Goal: Find contact information: Obtain details needed to contact an individual or organization

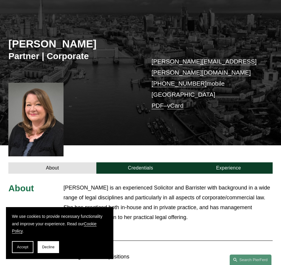
scroll to position [57, 0]
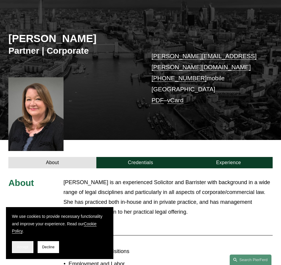
click at [25, 246] on span "Accept" at bounding box center [22, 247] width 11 height 4
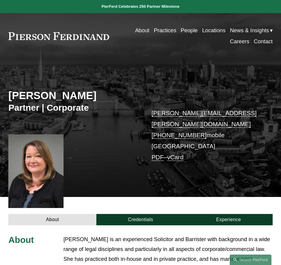
scroll to position [0, 0]
click at [268, 41] on link "Contact" at bounding box center [263, 41] width 19 height 11
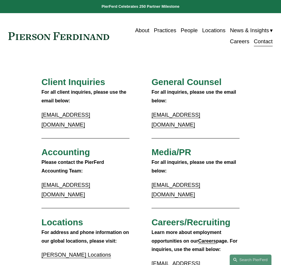
click at [213, 31] on link "Locations" at bounding box center [213, 30] width 23 height 11
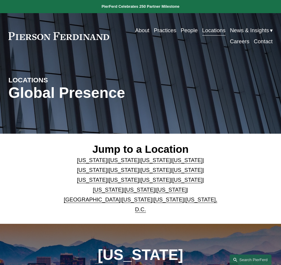
click at [80, 198] on link "United Kingdom" at bounding box center [92, 199] width 57 height 6
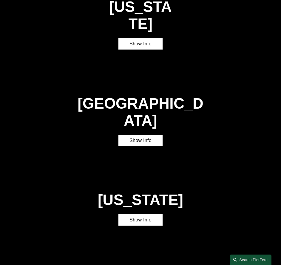
scroll to position [1414, 0]
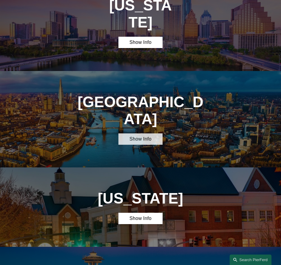
click at [147, 133] on link "Show Info" at bounding box center [140, 138] width 44 height 11
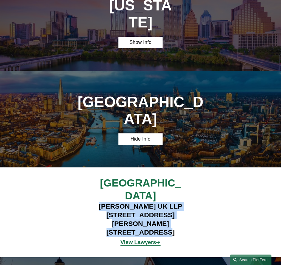
drag, startPoint x: 98, startPoint y: 106, endPoint x: 174, endPoint y: 126, distance: 78.9
click at [174, 202] on h4 "Pierson Ferdinand UK LLP 1 King William Street London EC4N 7BJ" at bounding box center [141, 219] width 110 height 35
copy h4 "Pierson Ferdinand UK LLP 1 King William Street London EC4N 7BJ"
